Goal: Information Seeking & Learning: Learn about a topic

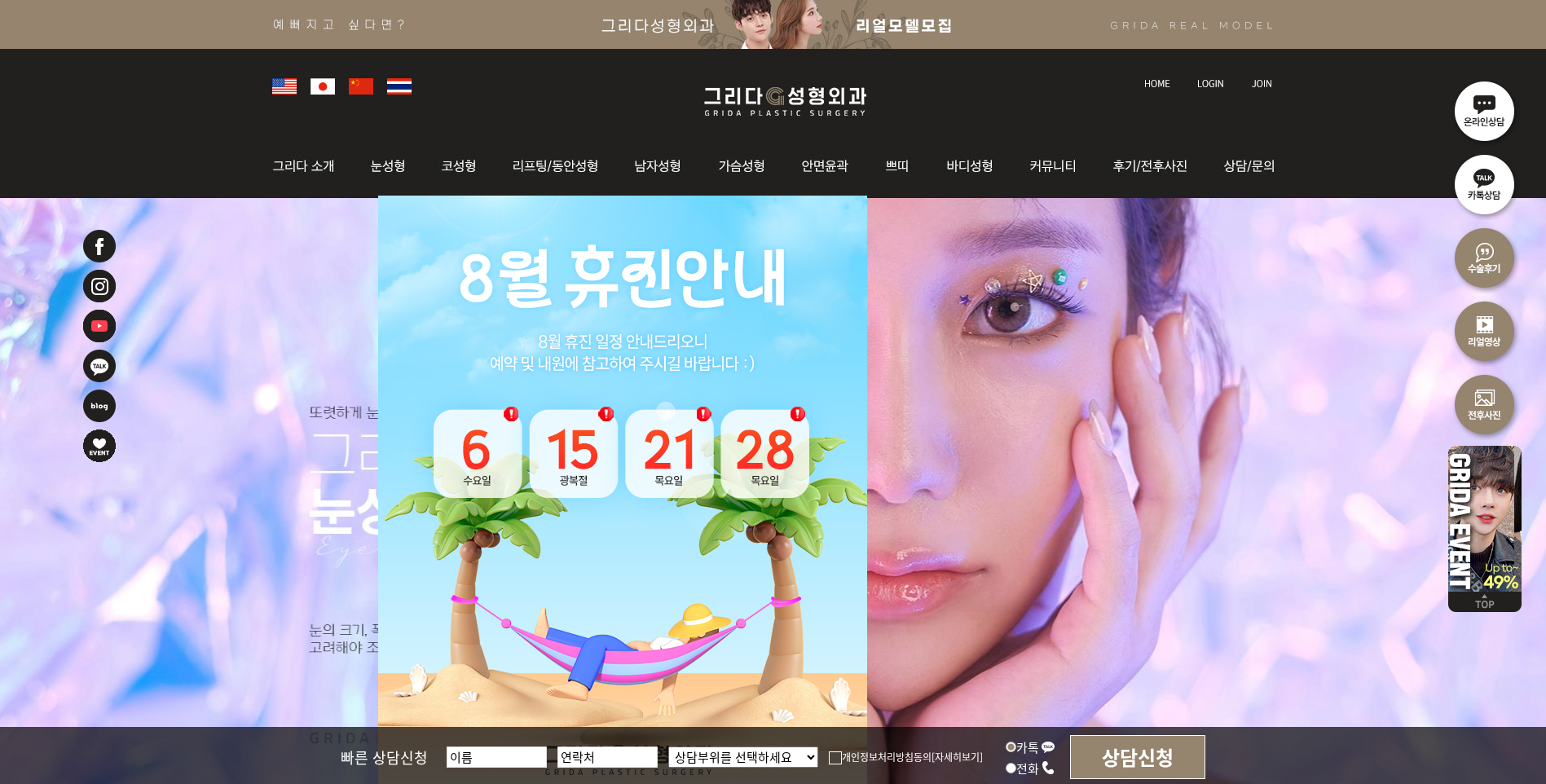
scroll to position [190, 0]
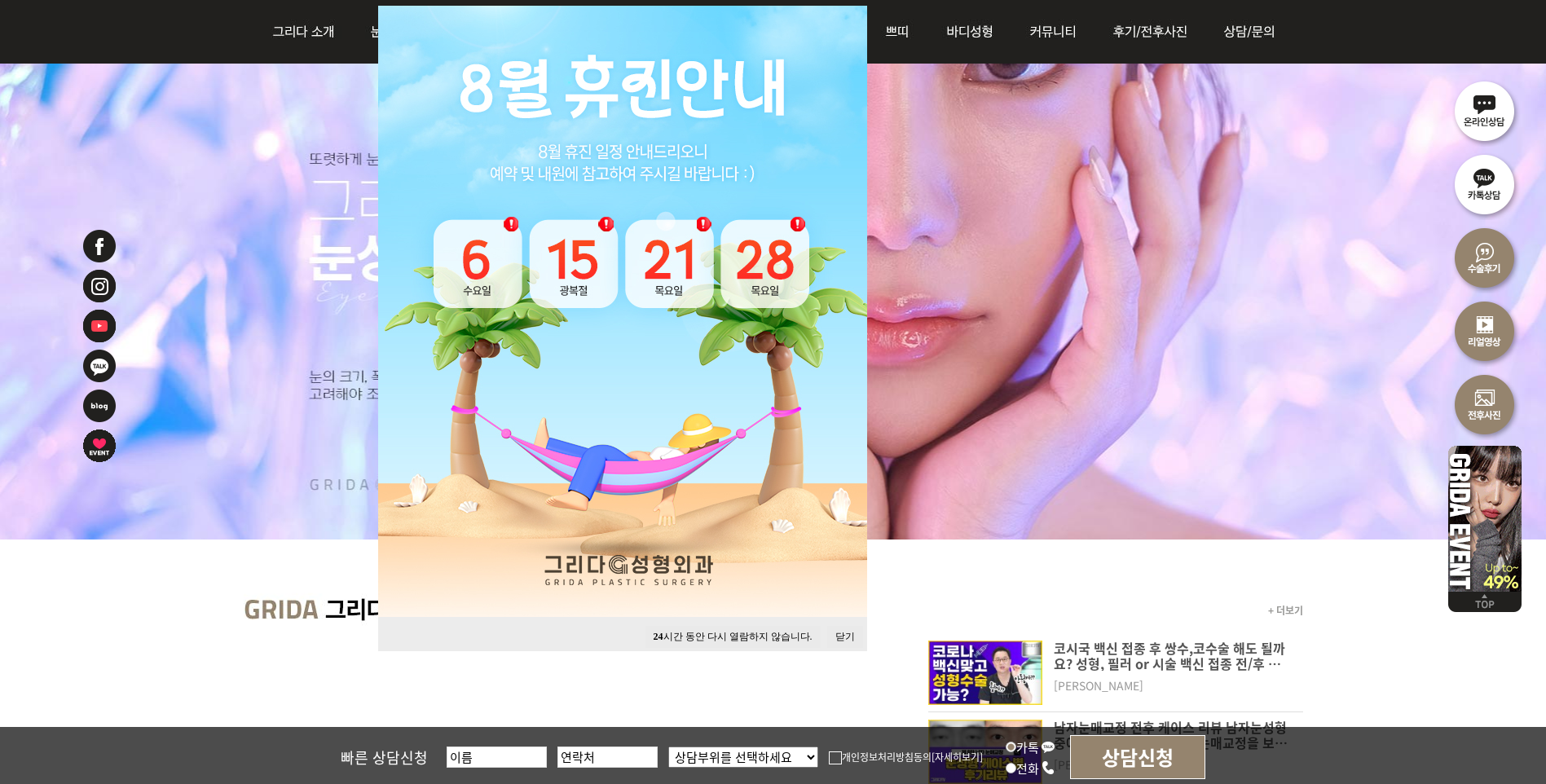
click at [832, 629] on button "닫기" at bounding box center [845, 637] width 36 height 22
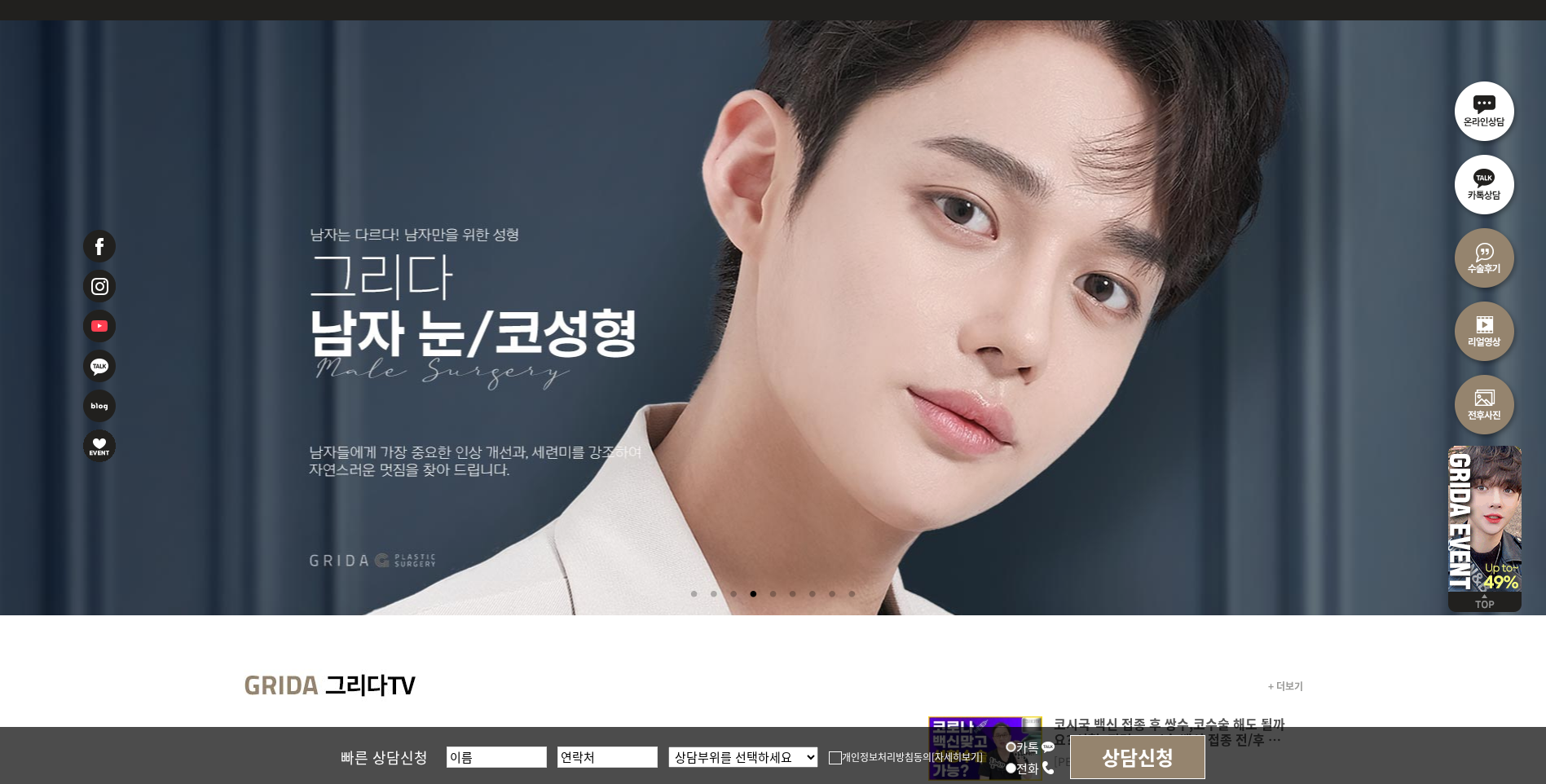
scroll to position [0, 0]
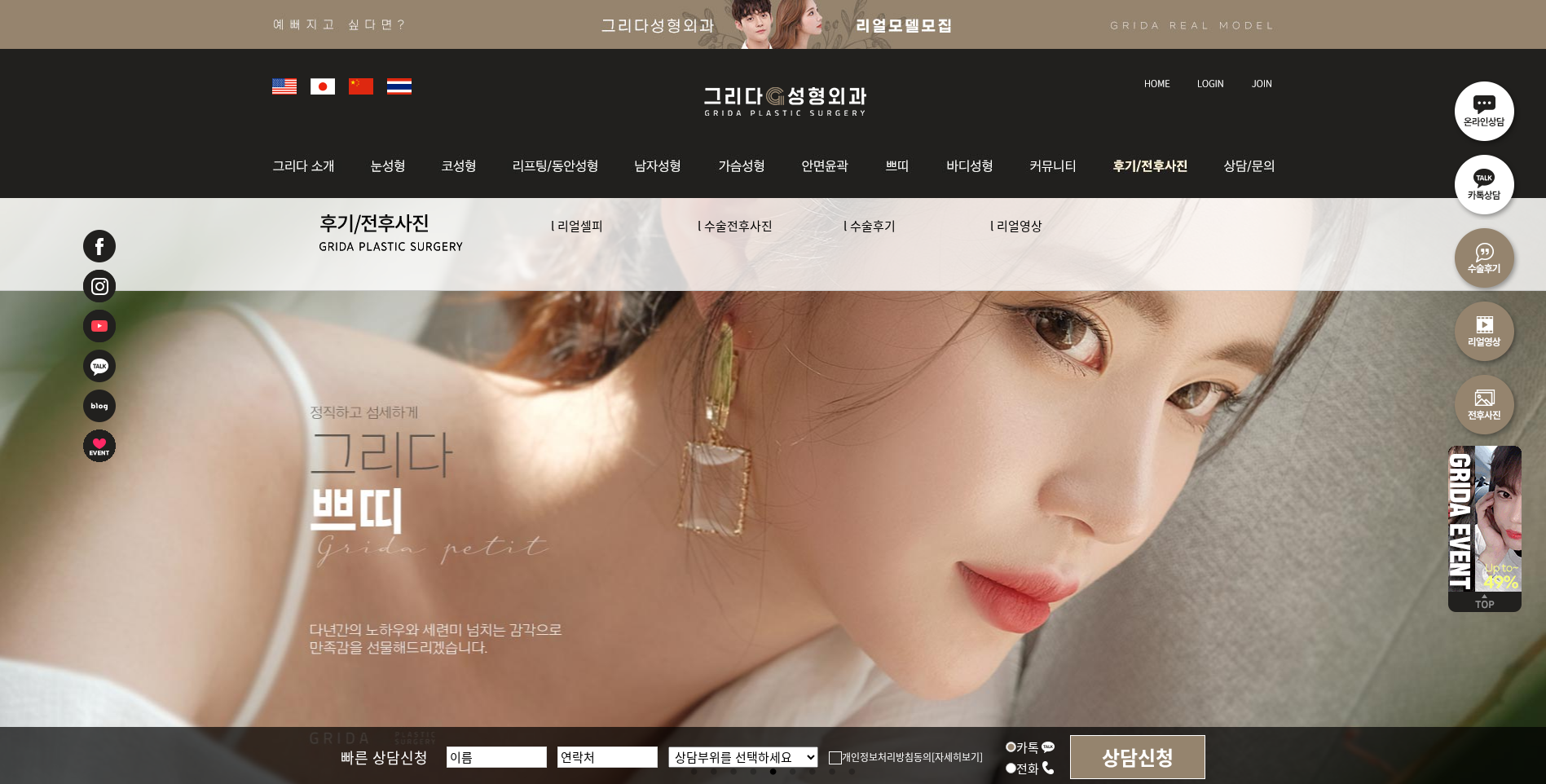
click at [1158, 169] on img at bounding box center [1153, 166] width 114 height 64
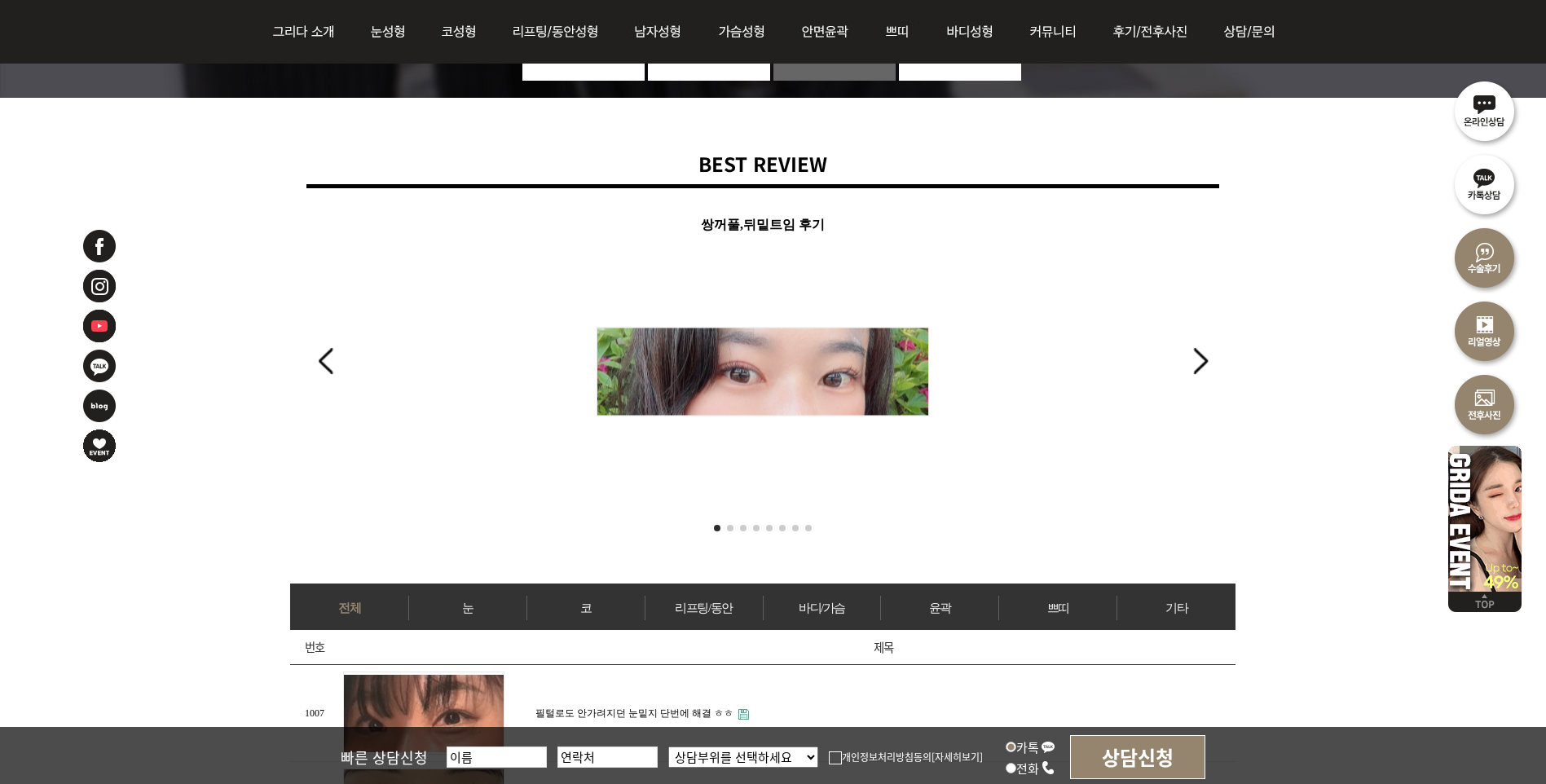
scroll to position [381, 0]
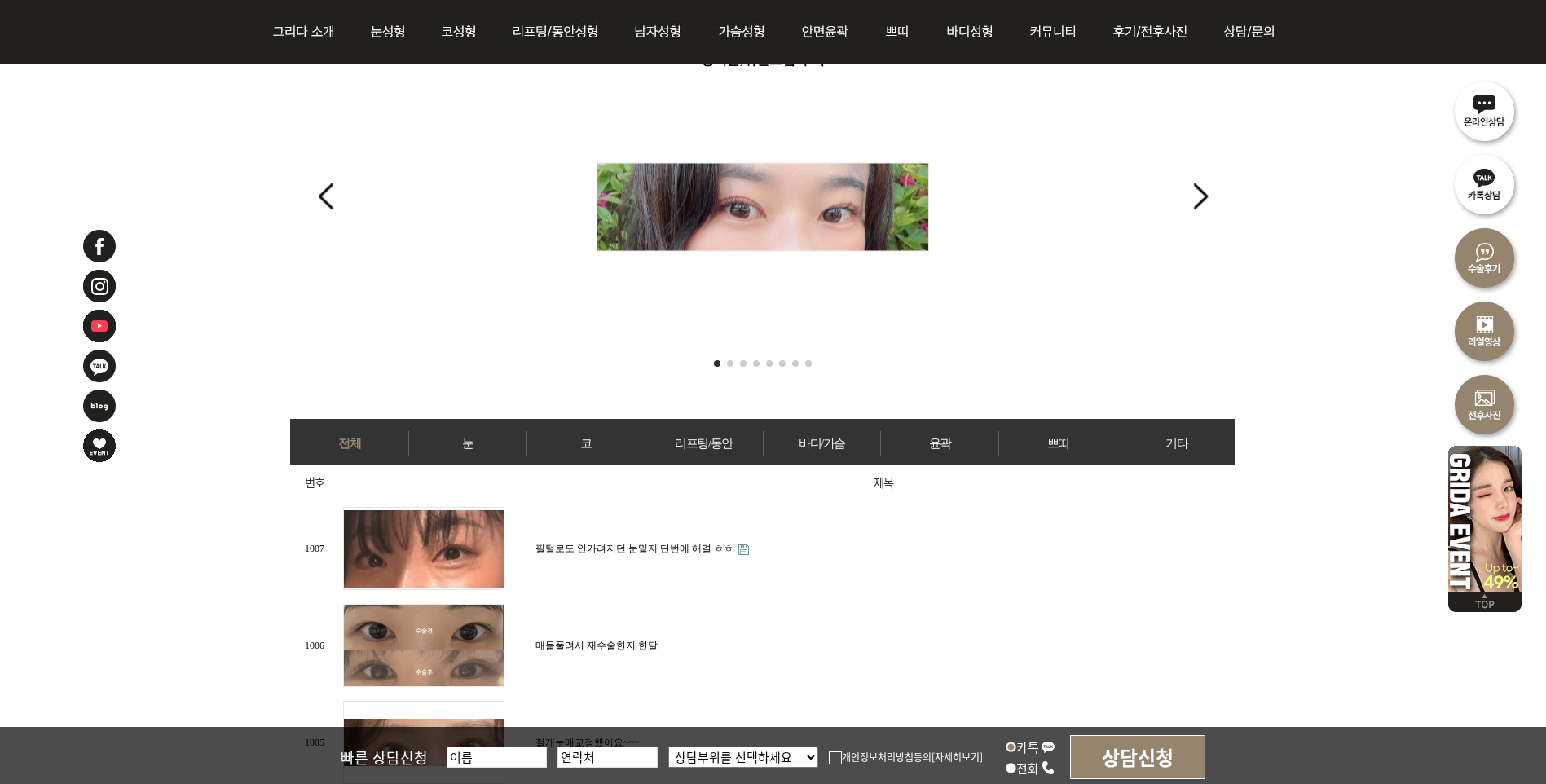
click at [1180, 198] on div "쌍꺼풀,뒤밑트임 후기" at bounding box center [763, 193] width 913 height 289
click at [1206, 196] on div "Next slide" at bounding box center [1200, 196] width 22 height 36
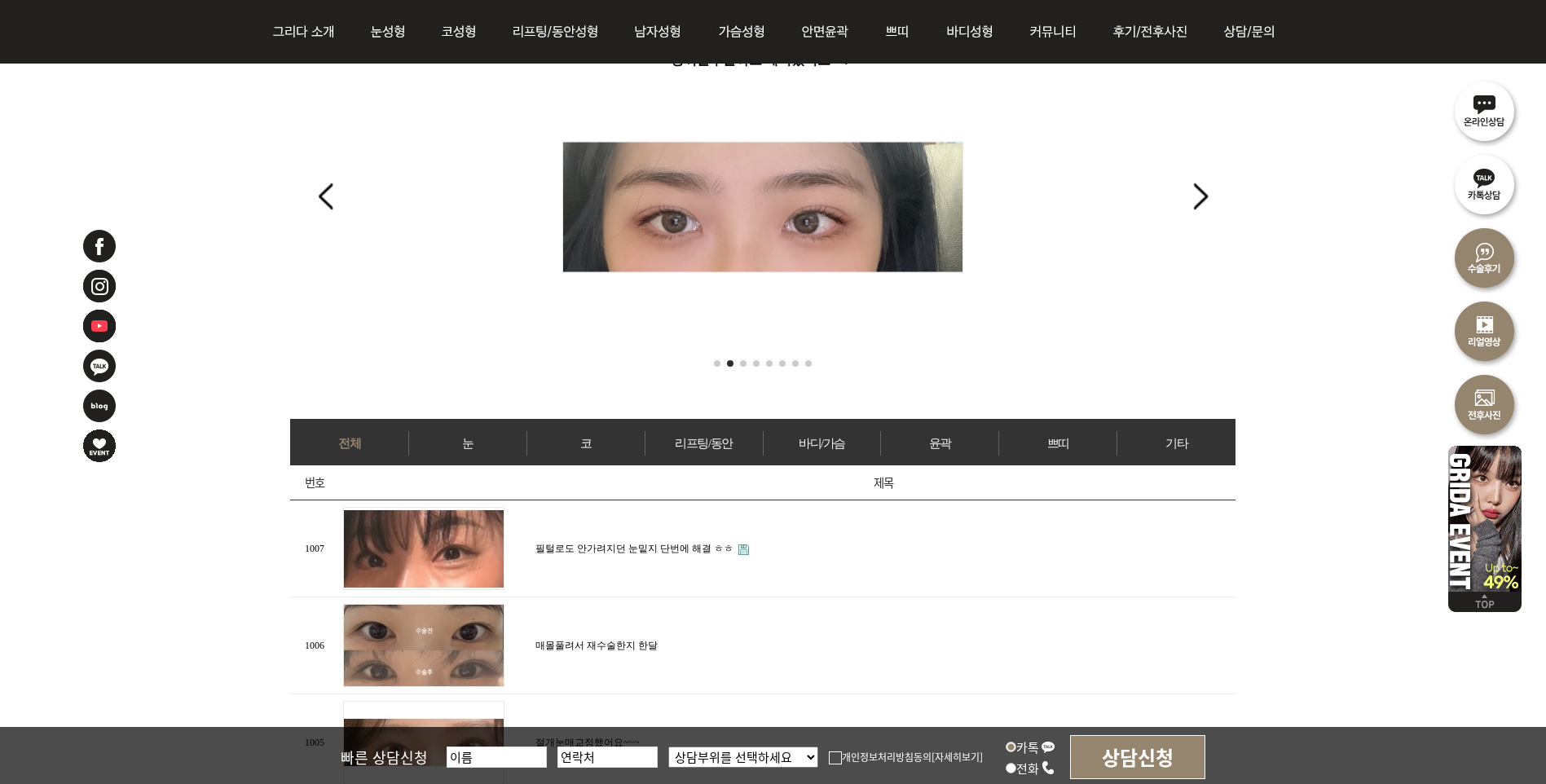
click at [1201, 196] on div "Next slide" at bounding box center [1200, 196] width 22 height 36
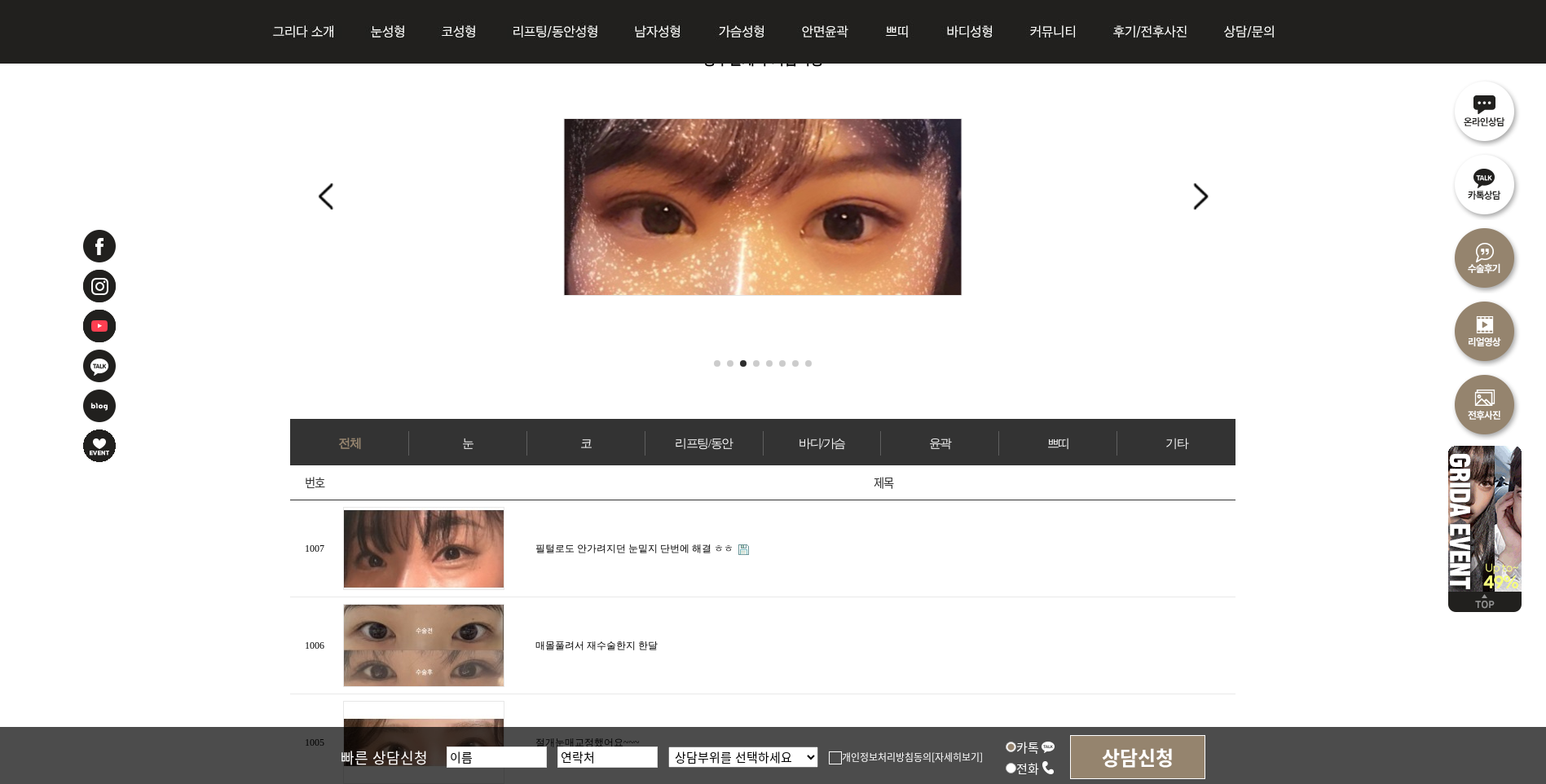
click at [1201, 196] on div "Next slide" at bounding box center [1200, 196] width 22 height 36
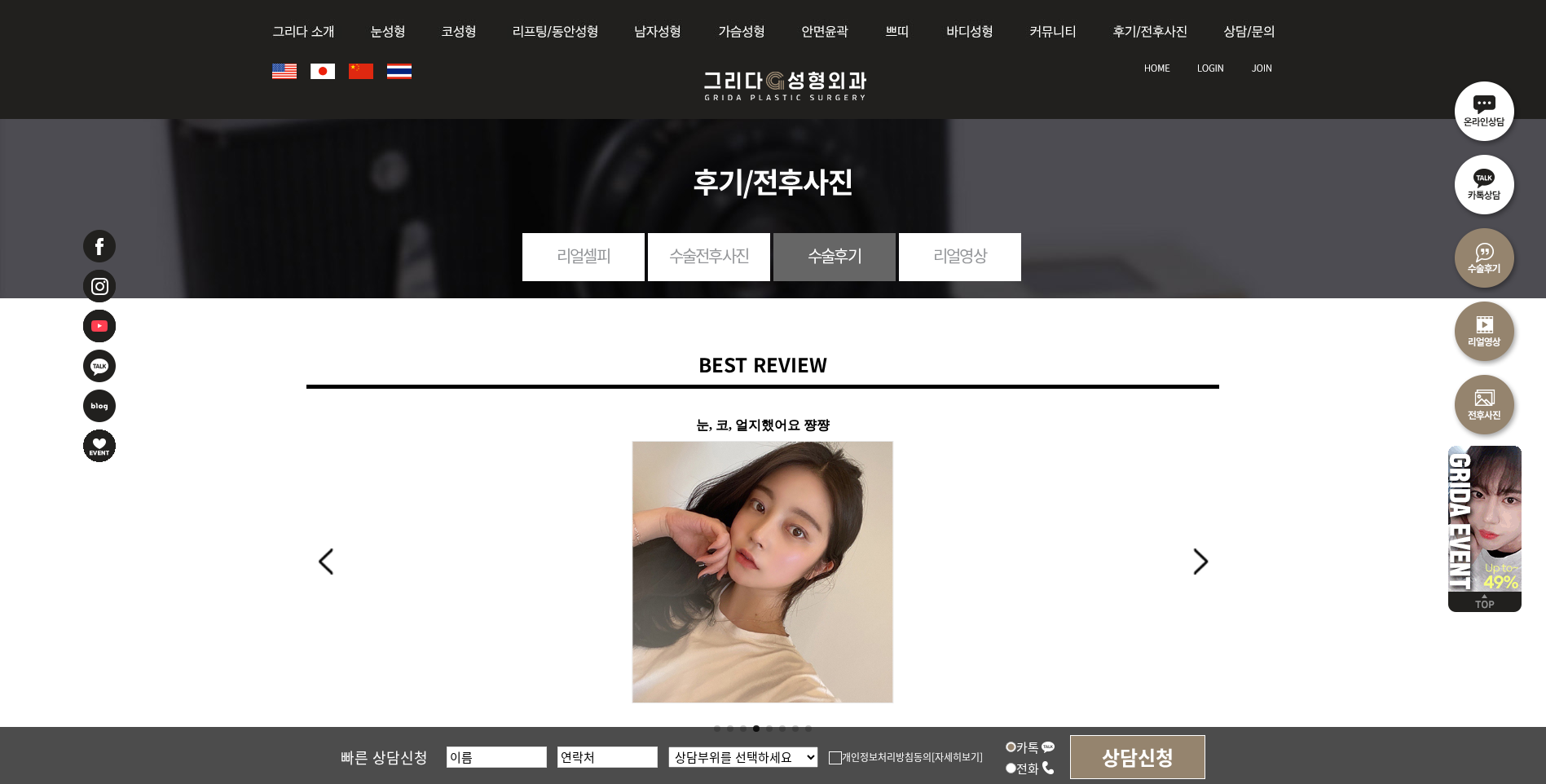
scroll to position [0, 0]
